Goal: Find specific page/section: Find specific page/section

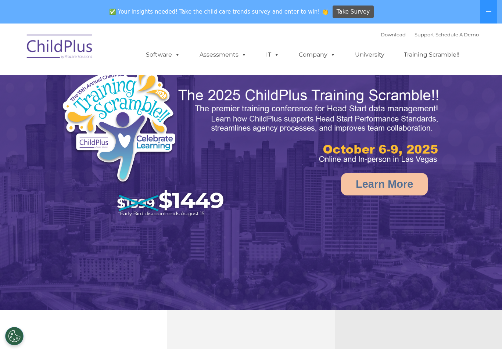
select select "MEDIUM"
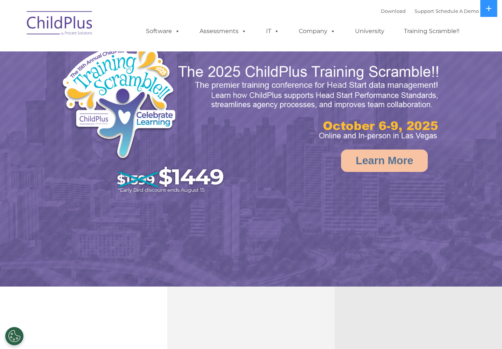
select select "MEDIUM"
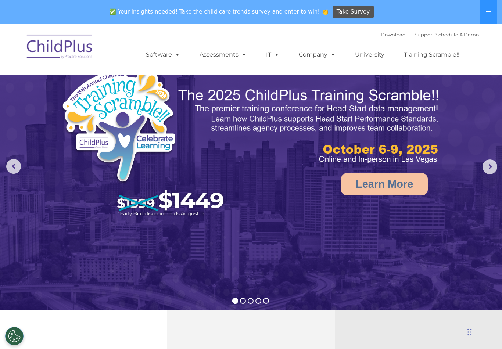
click at [485, 17] on button at bounding box center [488, 12] width 17 height 24
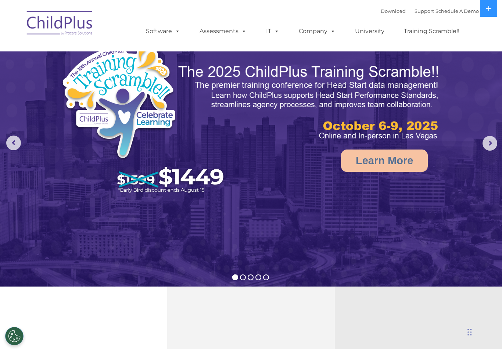
click at [169, 29] on link "Software" at bounding box center [162, 31] width 49 height 15
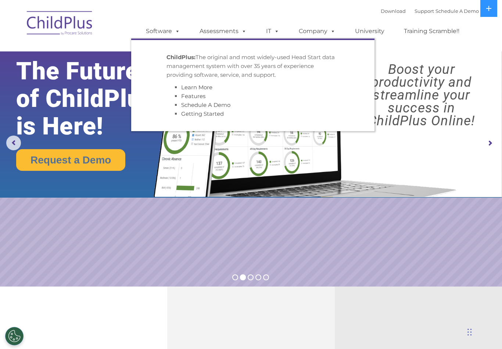
click at [334, 33] on span at bounding box center [331, 31] width 8 height 7
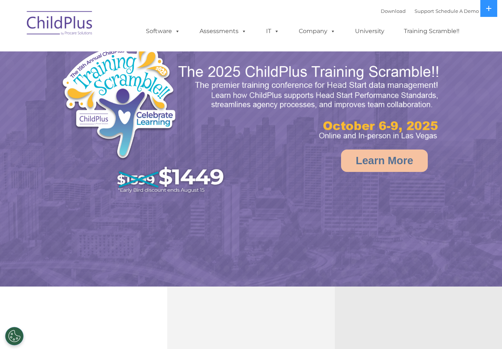
select select "MEDIUM"
